Goal: Book appointment/travel/reservation

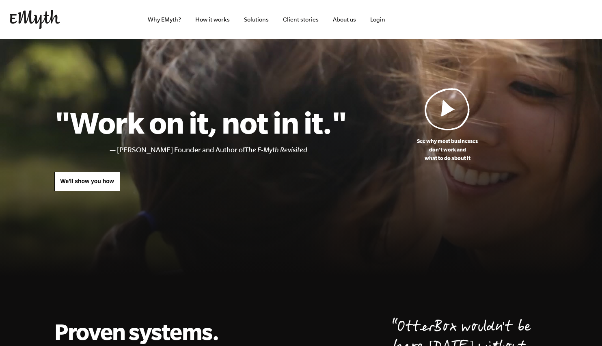
click at [28, 19] on img at bounding box center [35, 19] width 50 height 19
click at [260, 17] on link "Solutions" at bounding box center [256, 19] width 38 height 39
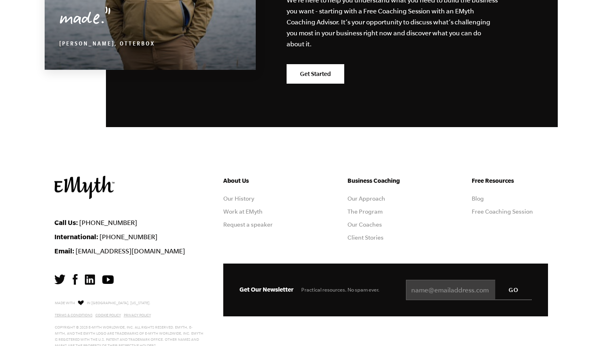
scroll to position [1481, 0]
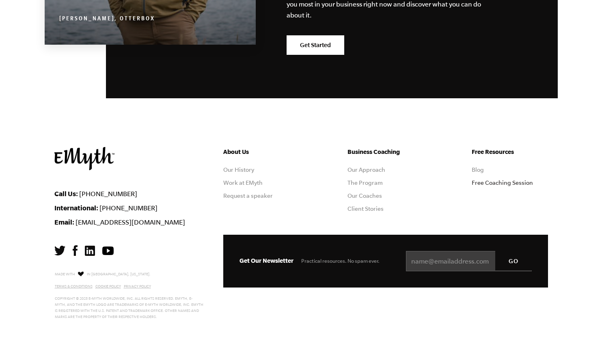
click at [482, 183] on link "Free Coaching Session" at bounding box center [502, 182] width 61 height 6
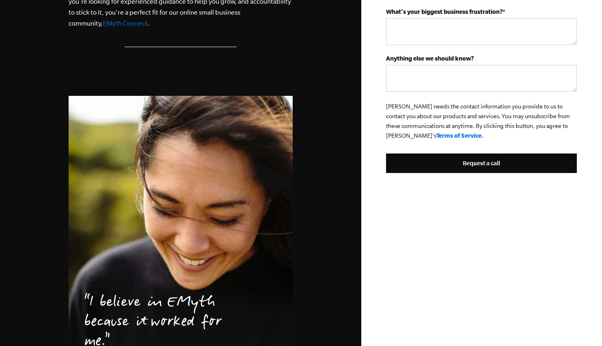
scroll to position [284, 0]
